Goal: Transaction & Acquisition: Book appointment/travel/reservation

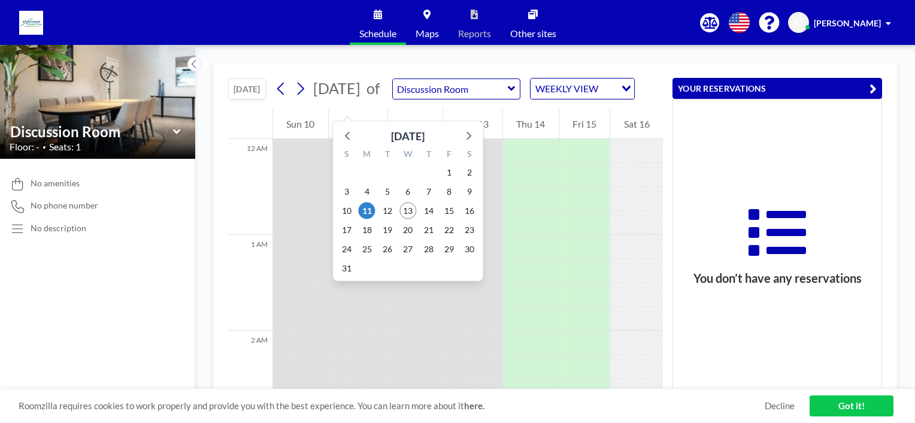
scroll to position [815, 0]
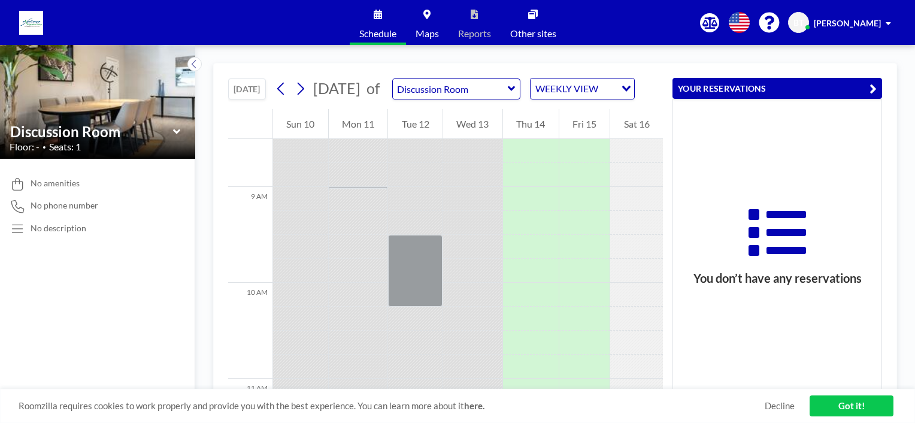
click at [468, 139] on div "Wed 13" at bounding box center [472, 124] width 59 height 30
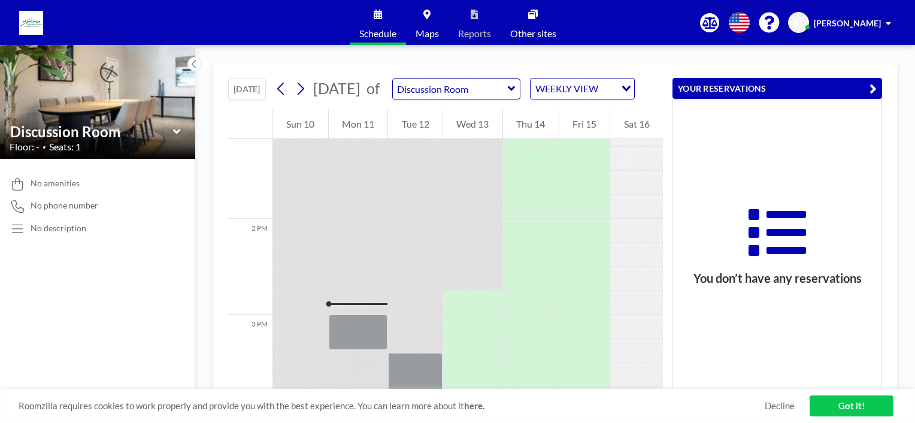
scroll to position [1294, 0]
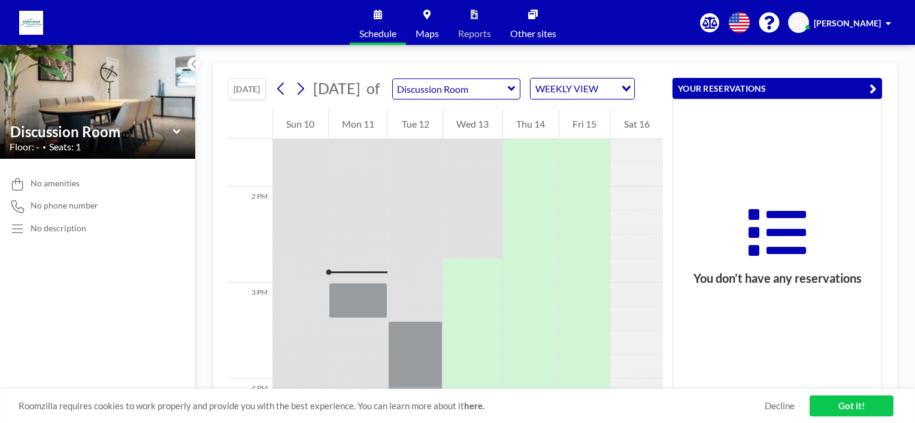
click at [472, 283] on div at bounding box center [472, 271] width 59 height 24
click at [471, 282] on div at bounding box center [472, 271] width 59 height 24
click at [469, 283] on div at bounding box center [472, 271] width 59 height 24
click at [468, 259] on div at bounding box center [472, 247] width 59 height 24
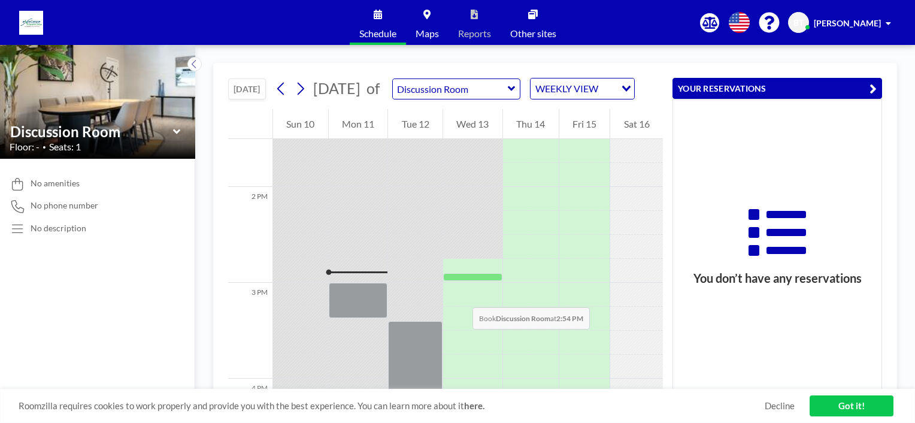
click at [461, 281] on div at bounding box center [472, 277] width 59 height 8
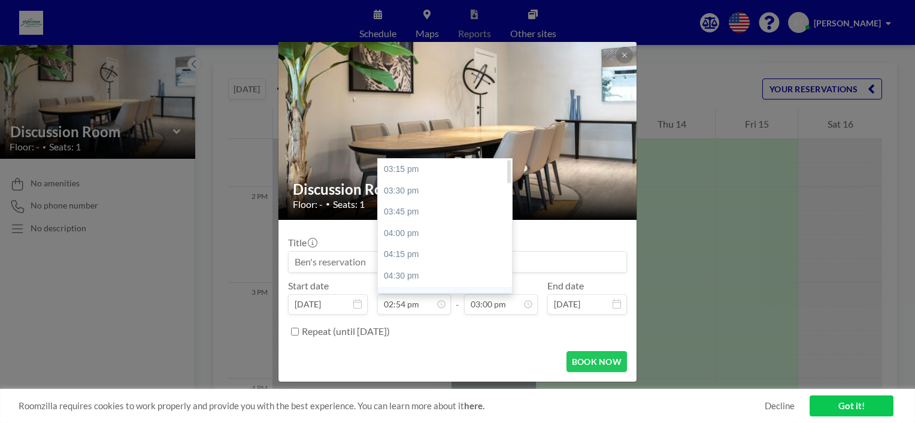
scroll to position [0, 0]
click at [415, 192] on div "03:15 pm" at bounding box center [448, 191] width 140 height 22
type input "03:15 pm"
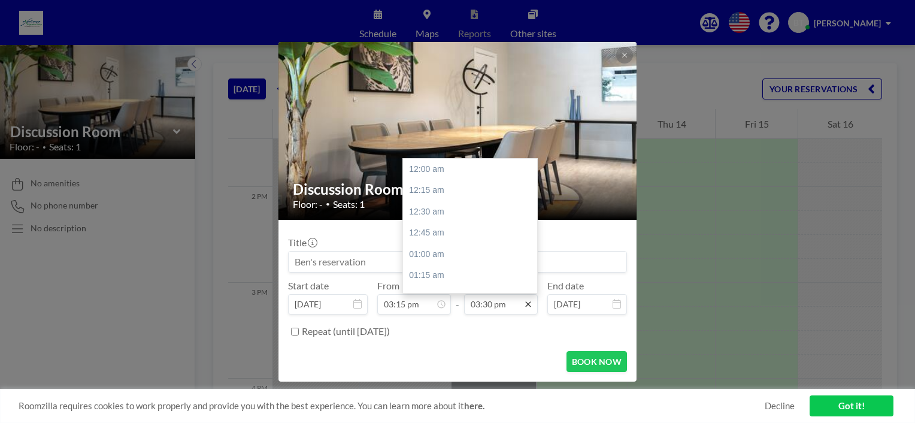
scroll to position [1322, 0]
click at [434, 253] on div "04:30 pm" at bounding box center [473, 255] width 140 height 22
type input "04:30 pm"
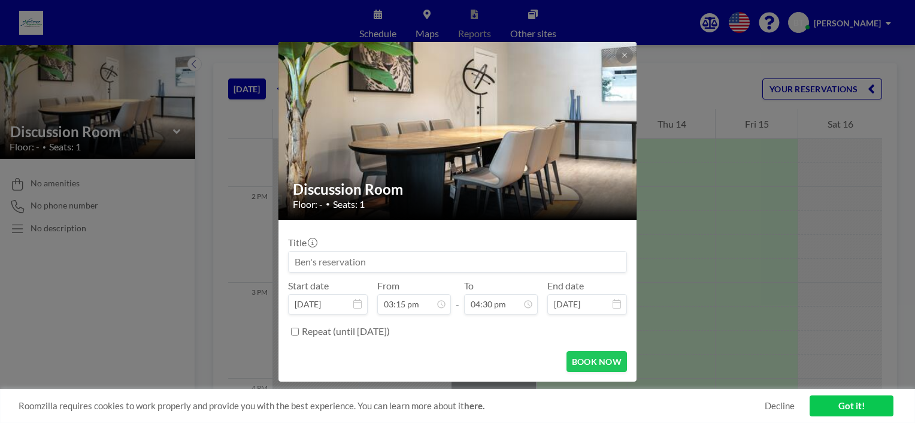
scroll to position [1408, 0]
click at [602, 363] on button "BOOK NOW" at bounding box center [597, 361] width 61 height 21
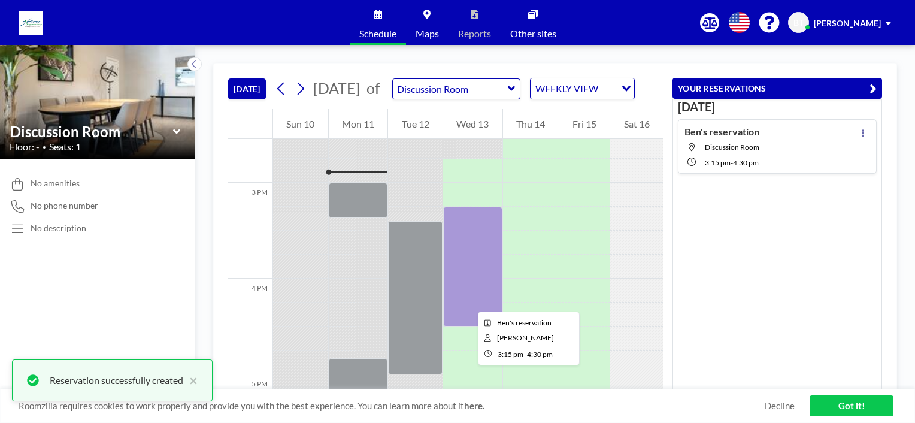
scroll to position [1414, 0]
